Goal: Entertainment & Leisure: Consume media (video, audio)

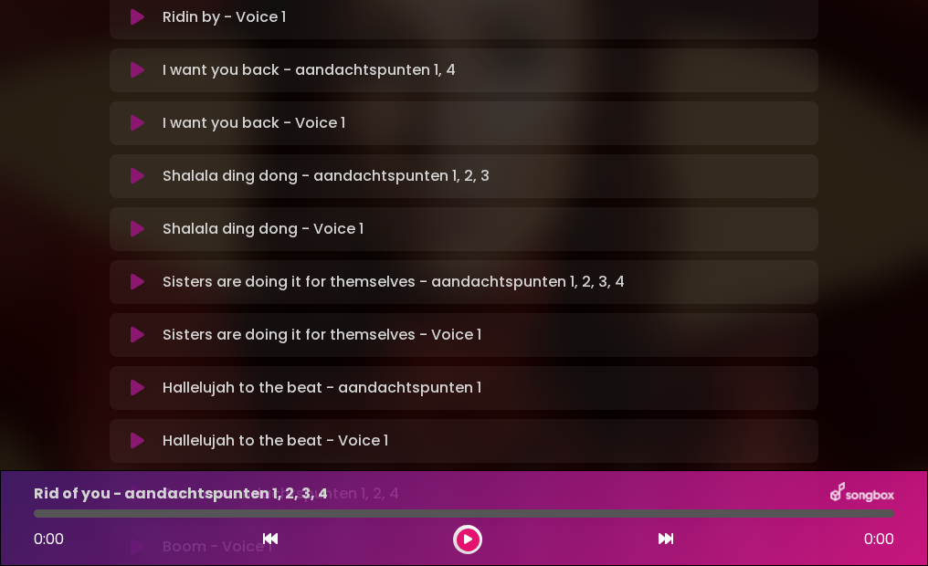
scroll to position [649, 0]
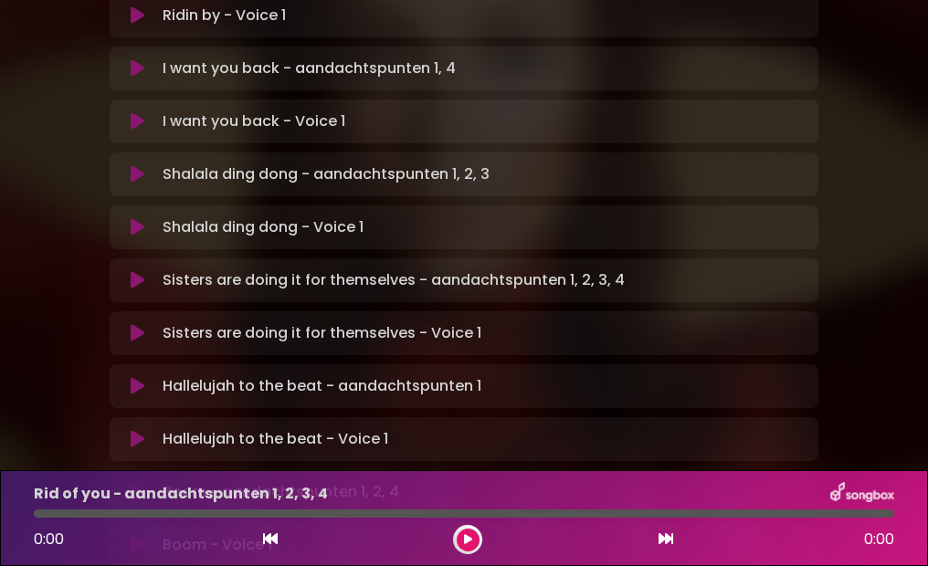
click at [135, 430] on icon at bounding box center [138, 439] width 14 height 18
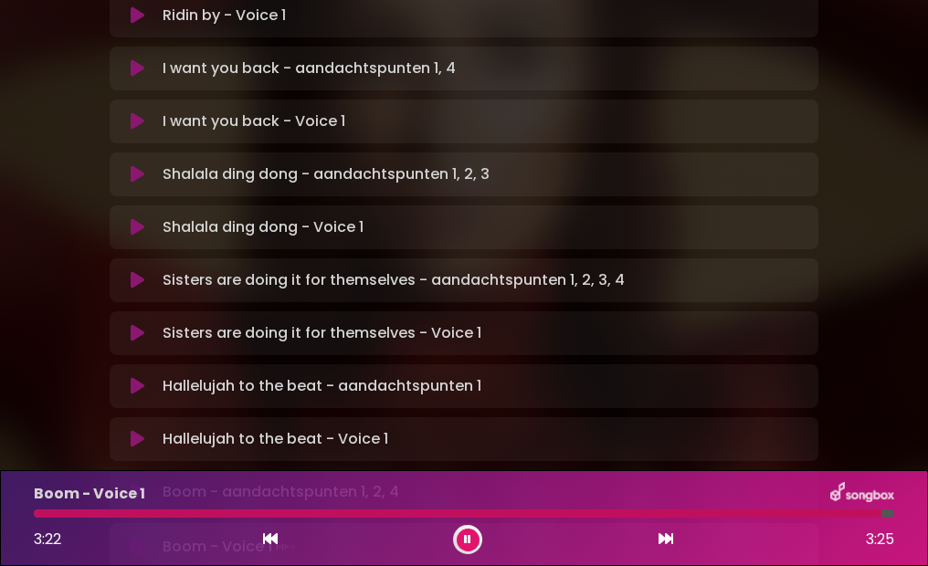
click at [141, 483] on icon at bounding box center [138, 492] width 14 height 18
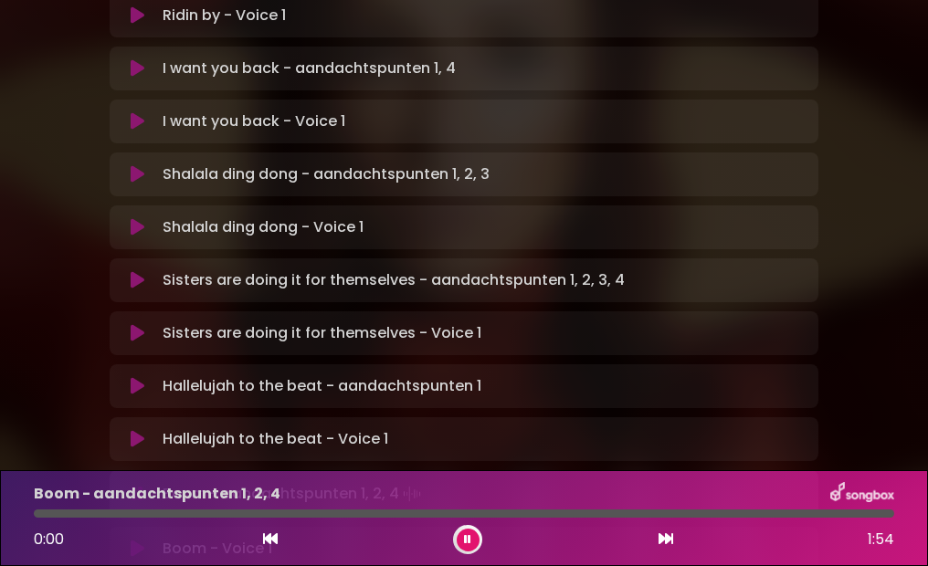
click at [135, 540] on icon at bounding box center [138, 549] width 14 height 18
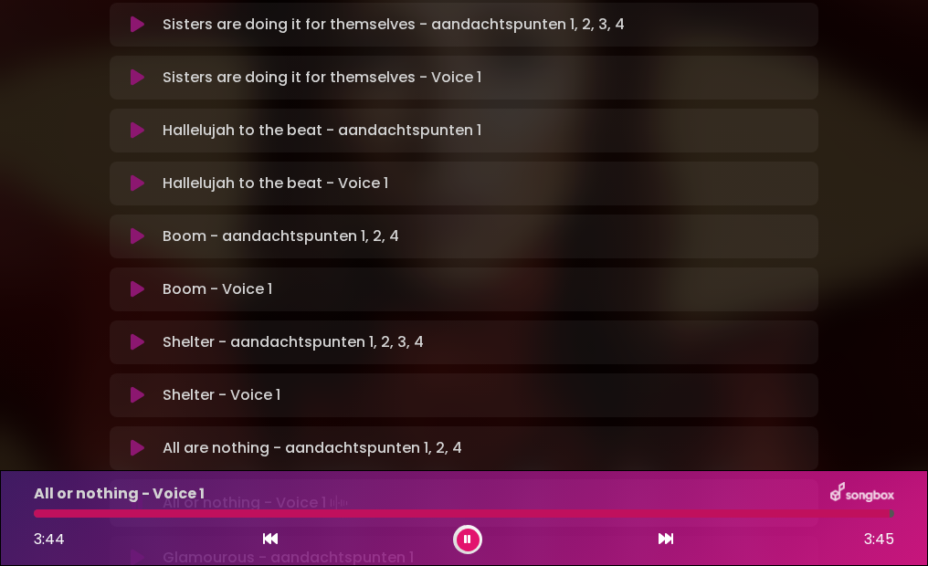
scroll to position [910, 0]
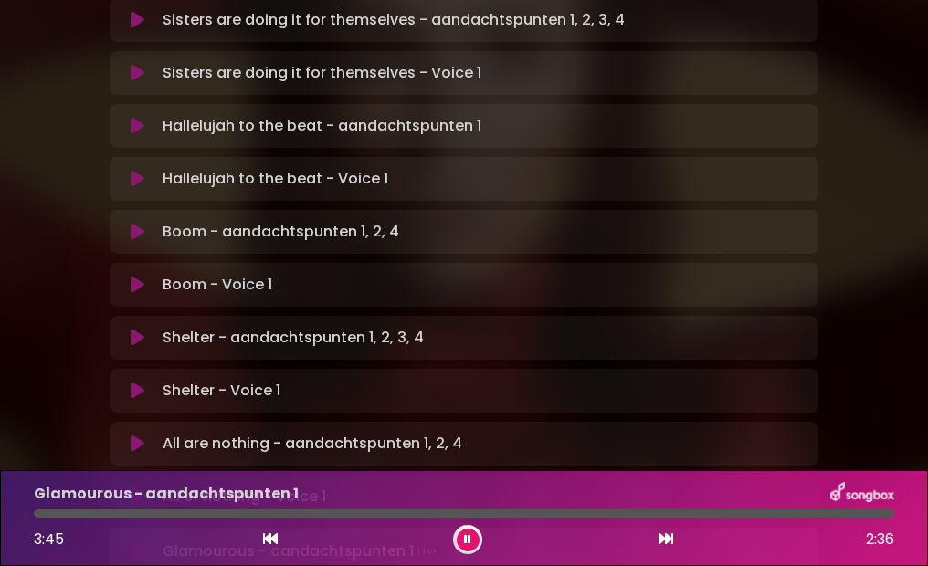
click at [133, 488] on icon at bounding box center [138, 497] width 14 height 18
click at [467, 535] on icon at bounding box center [467, 539] width 7 height 11
click at [136, 541] on icon at bounding box center [138, 550] width 14 height 18
click at [131, 488] on icon at bounding box center [138, 497] width 14 height 18
click at [142, 544] on icon at bounding box center [138, 553] width 14 height 18
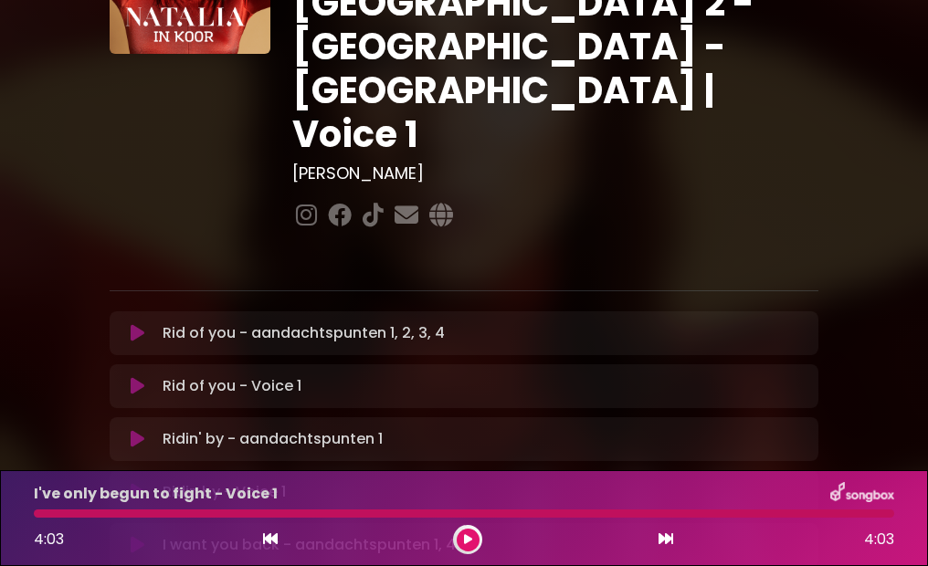
scroll to position [180, 0]
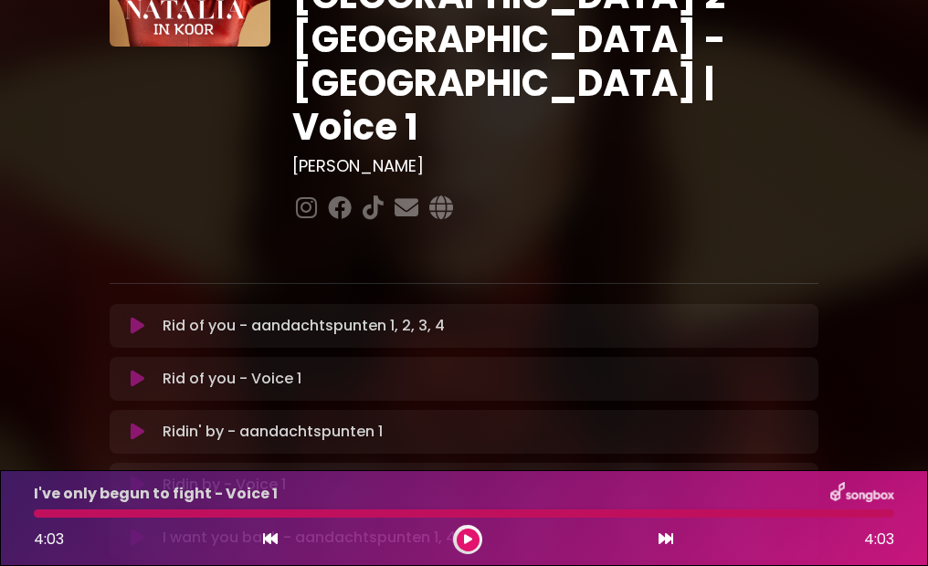
click at [143, 370] on icon at bounding box center [138, 379] width 14 height 18
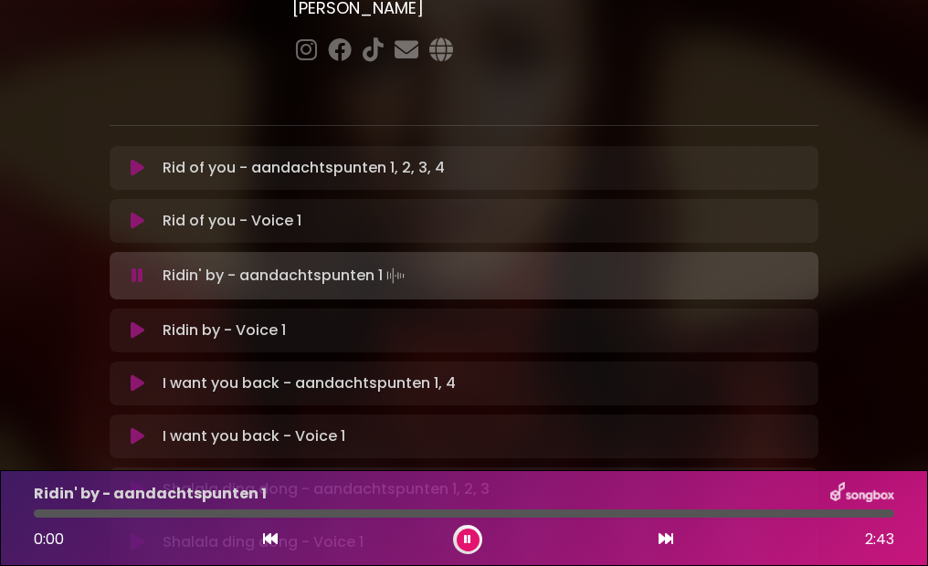
scroll to position [341, 0]
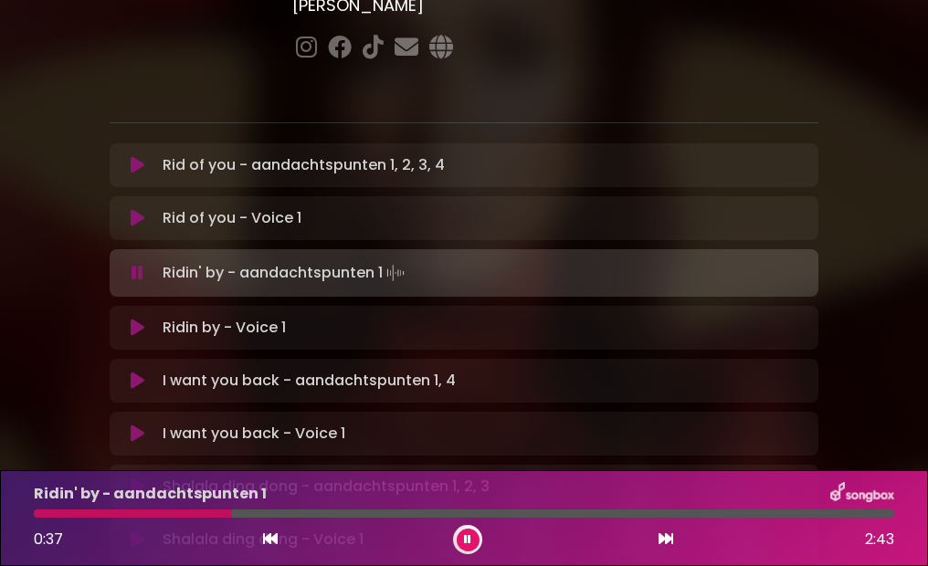
click at [132, 319] on icon at bounding box center [138, 328] width 14 height 18
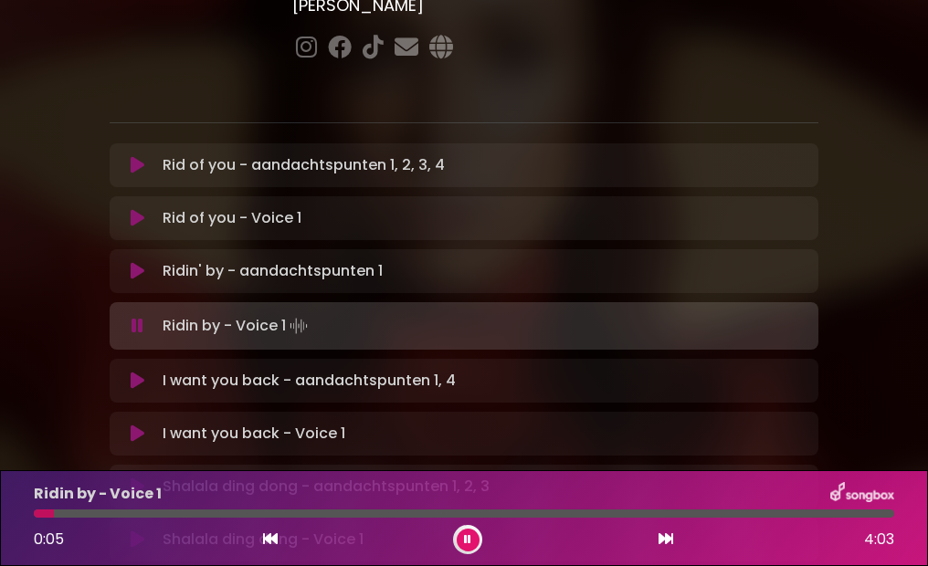
click at [140, 372] on icon at bounding box center [138, 381] width 14 height 18
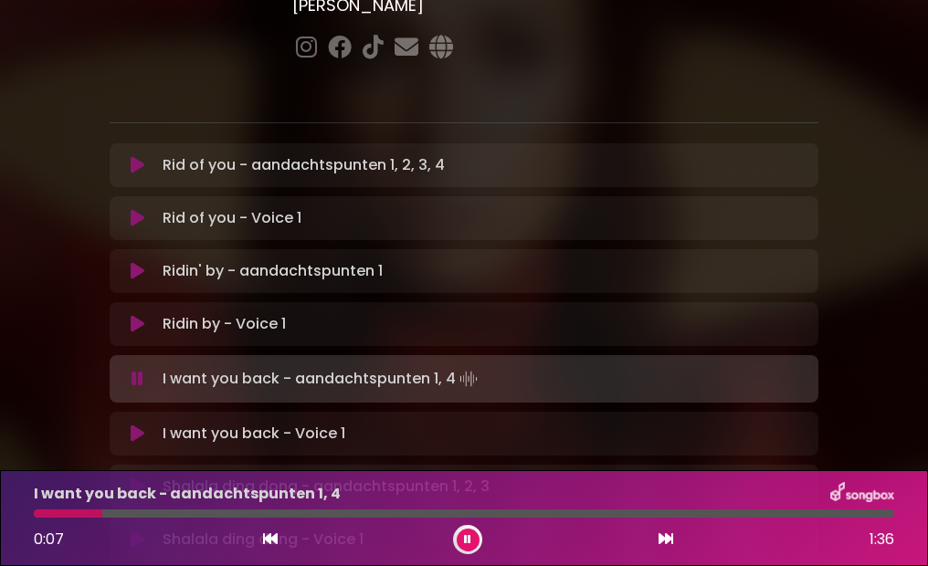
click at [129, 425] on button at bounding box center [138, 434] width 35 height 18
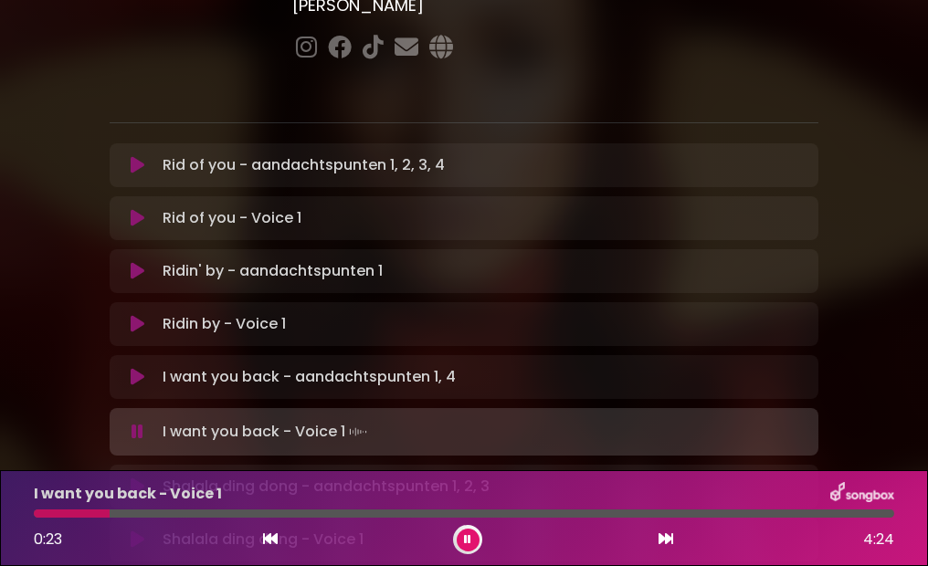
click at [141, 315] on icon at bounding box center [138, 324] width 14 height 18
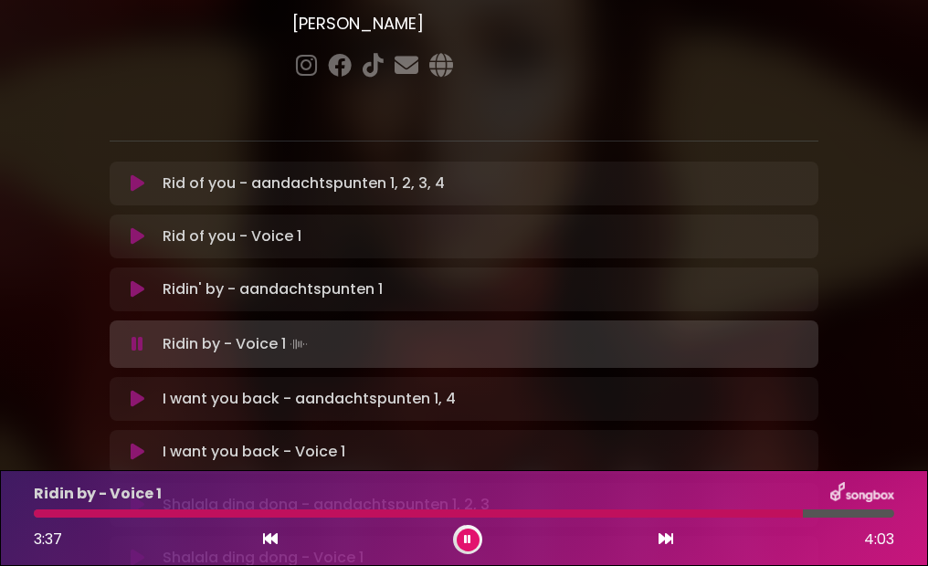
scroll to position [321, 0]
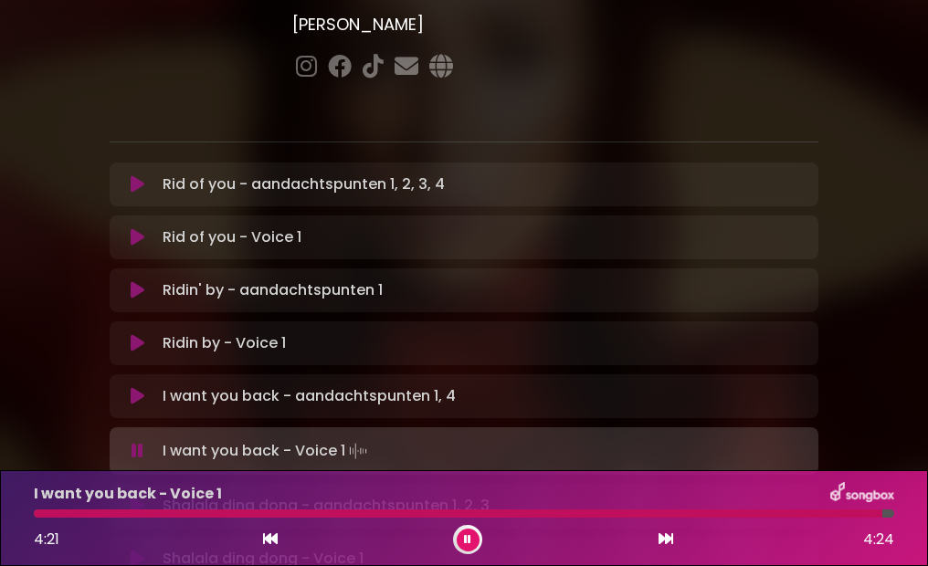
click at [128, 550] on button at bounding box center [138, 559] width 35 height 18
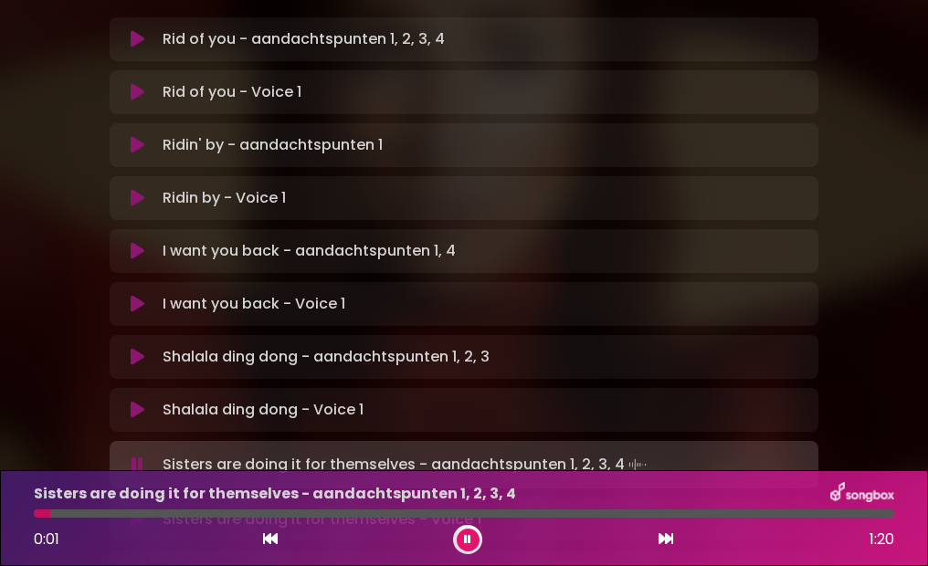
scroll to position [473, 0]
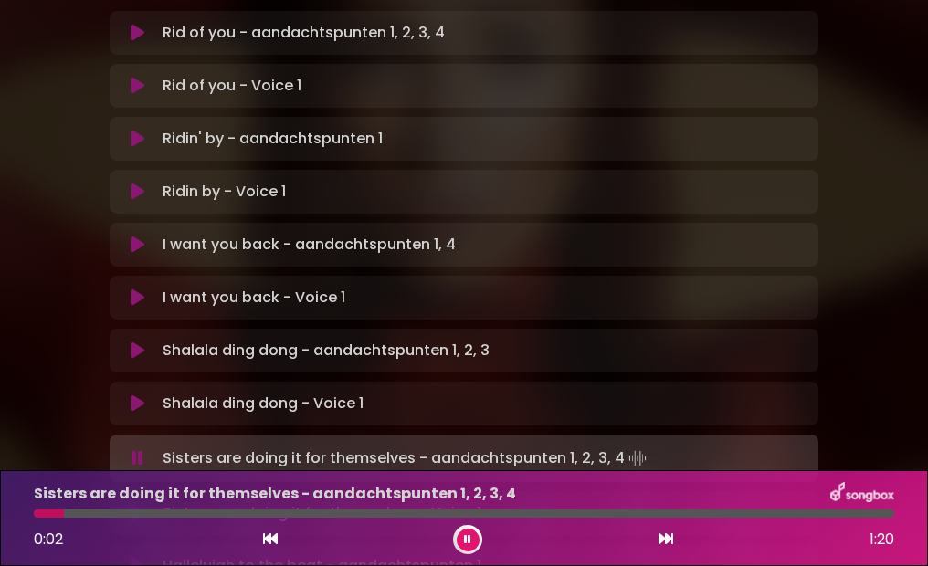
click at [143, 504] on icon at bounding box center [138, 513] width 14 height 18
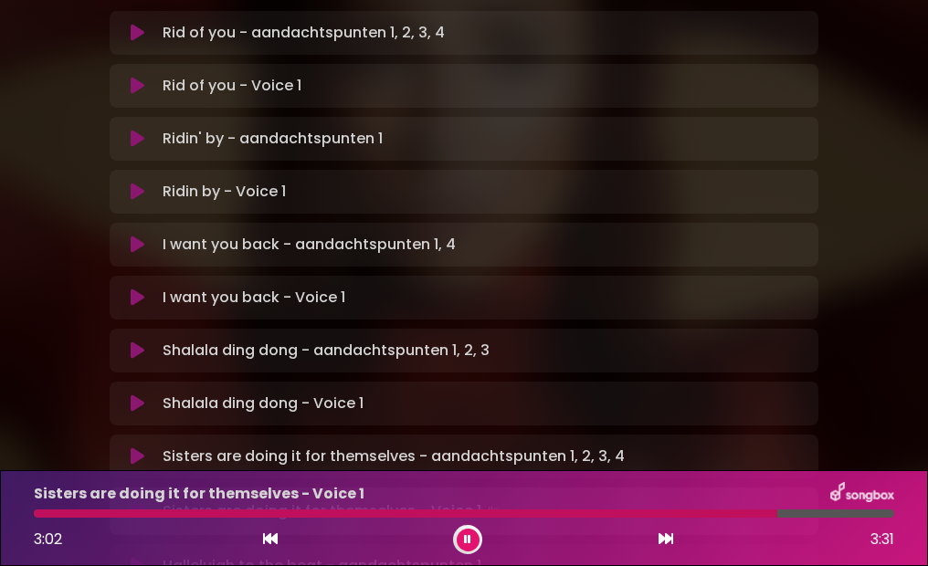
click at [467, 541] on icon at bounding box center [467, 539] width 7 height 11
